Goal: Navigation & Orientation: Find specific page/section

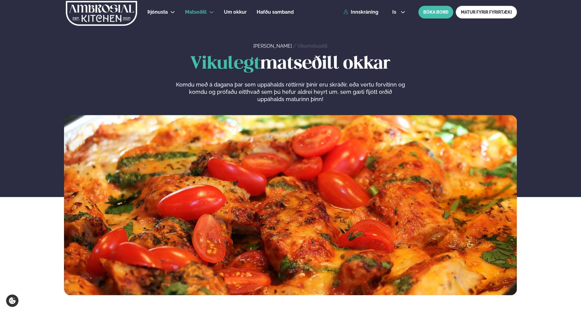
click at [237, 12] on span "Um okkur" at bounding box center [235, 12] width 23 height 6
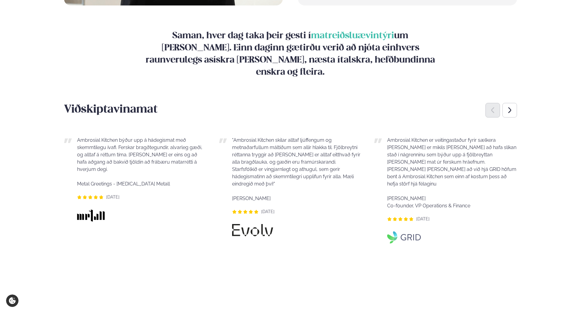
scroll to position [698, 0]
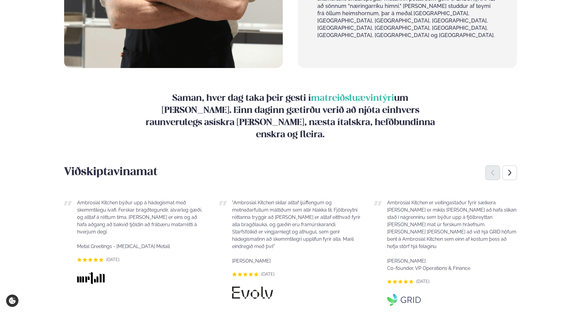
click at [510, 165] on div "Next slide" at bounding box center [510, 172] width 15 height 15
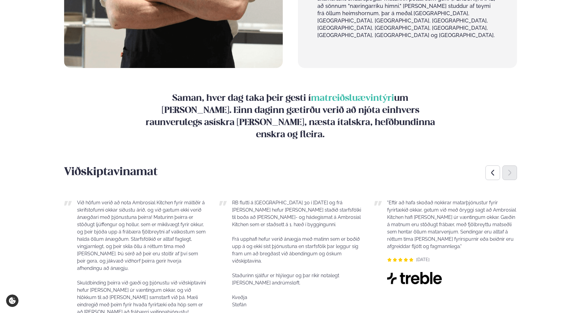
click at [511, 169] on icon "Next slide" at bounding box center [509, 172] width 7 height 7
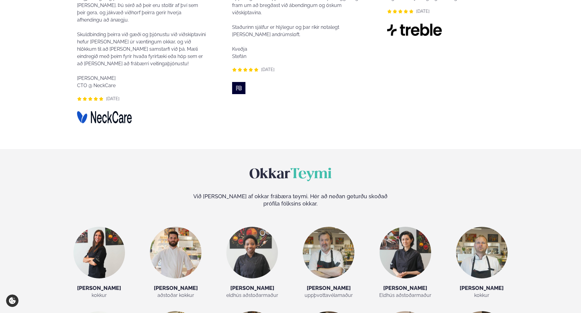
scroll to position [1002, 0]
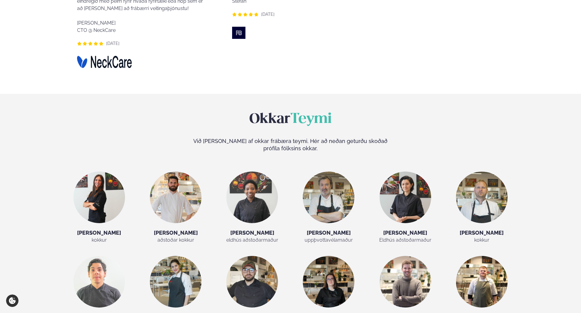
click at [326, 171] on img at bounding box center [329, 197] width 52 height 52
click at [328, 237] on span "uppþvottavélamaður" at bounding box center [329, 240] width 48 height 6
click at [328, 229] on h5 "[PERSON_NAME]" at bounding box center [328, 232] width 65 height 7
click at [402, 229] on h5 "[PERSON_NAME]" at bounding box center [405, 232] width 65 height 7
click at [400, 229] on h5 "[PERSON_NAME]" at bounding box center [405, 232] width 65 height 7
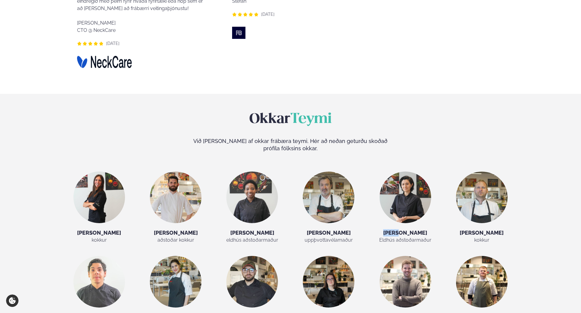
click at [400, 229] on h5 "[PERSON_NAME]" at bounding box center [405, 232] width 65 height 7
click at [402, 171] on img at bounding box center [406, 197] width 52 height 52
click at [493, 171] on img at bounding box center [482, 197] width 52 height 52
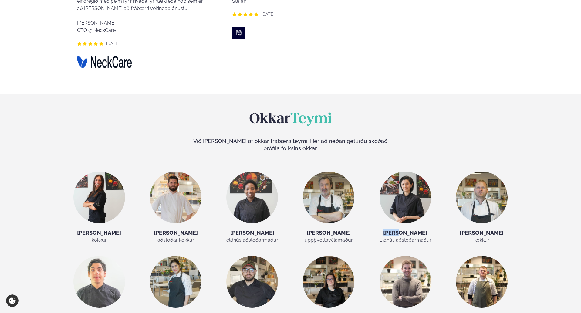
click at [492, 171] on img at bounding box center [482, 197] width 52 height 52
click at [535, 157] on div "Okkar Teymi Við [PERSON_NAME] af okkar frábæra teymi. Hér að neðan geturðu skoð…" at bounding box center [291, 269] width 490 height 317
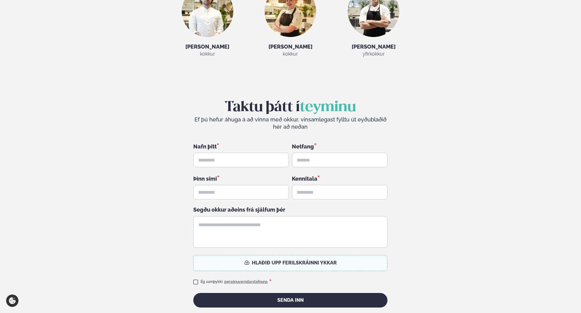
scroll to position [1396, 0]
